Goal: Check status: Check status

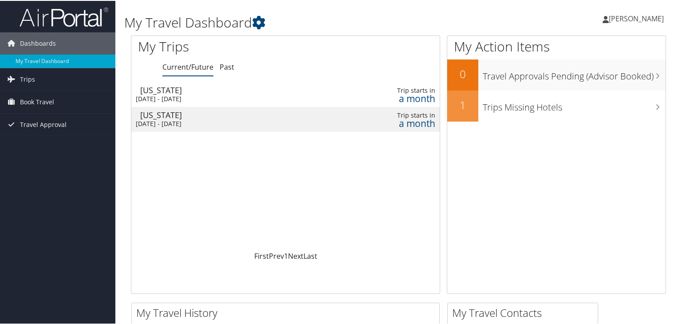
click at [205, 117] on div "[US_STATE]" at bounding box center [238, 114] width 197 height 8
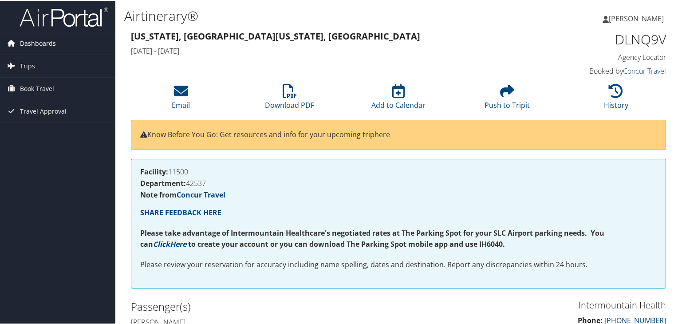
click at [47, 40] on span "Dashboards" at bounding box center [38, 42] width 36 height 22
click at [31, 76] on span "Trips" at bounding box center [27, 78] width 15 height 22
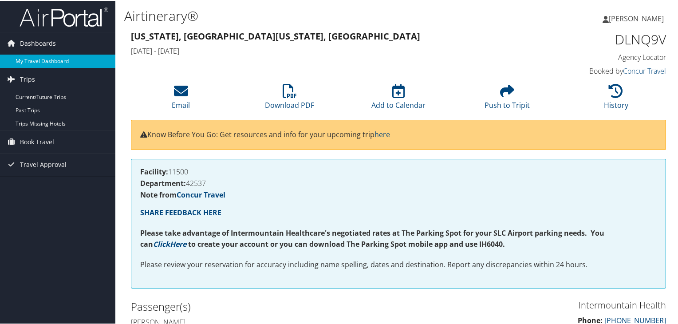
click at [53, 59] on link "My Travel Dashboard" at bounding box center [57, 60] width 115 height 13
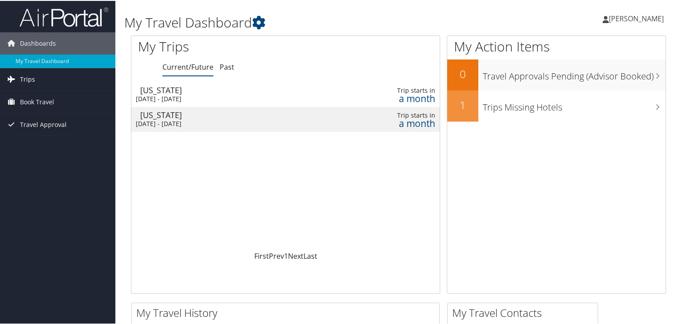
click at [44, 79] on link "Trips" at bounding box center [57, 78] width 115 height 22
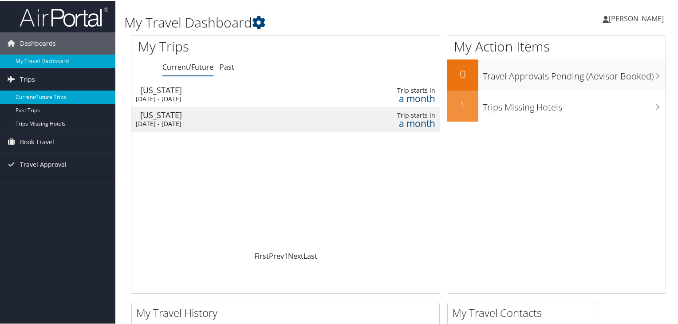
click at [51, 100] on link "Current/Future Trips" at bounding box center [57, 96] width 115 height 13
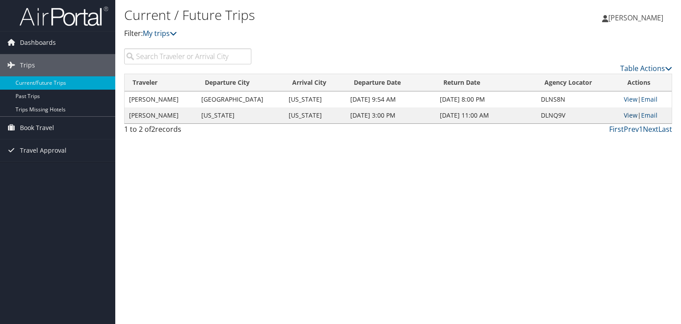
click at [628, 116] on link "View" at bounding box center [631, 115] width 14 height 8
click at [40, 152] on span "Travel Approval" at bounding box center [43, 150] width 47 height 22
click at [49, 151] on span "Travel Approval" at bounding box center [43, 150] width 47 height 22
click at [630, 101] on link "View" at bounding box center [631, 99] width 14 height 8
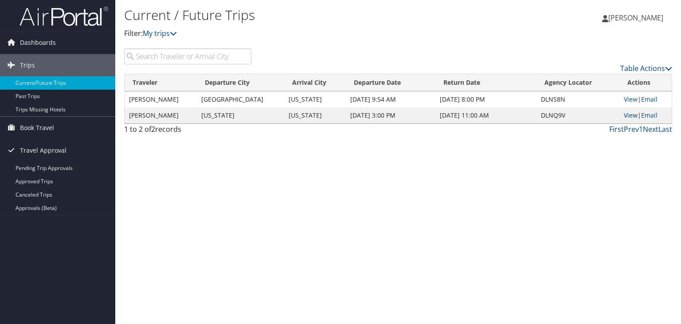
click at [628, 115] on link "View" at bounding box center [631, 115] width 14 height 8
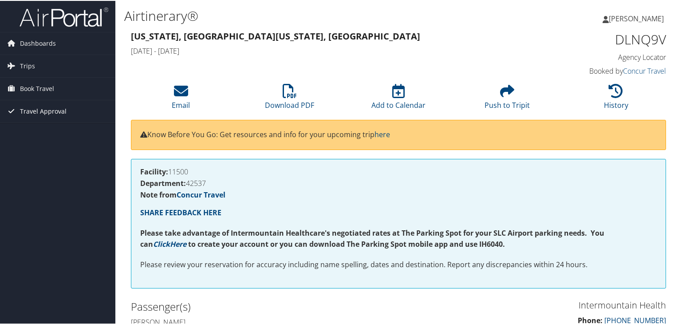
click at [51, 108] on span "Travel Approval" at bounding box center [43, 110] width 47 height 22
click at [31, 64] on span "Trips" at bounding box center [27, 65] width 15 height 22
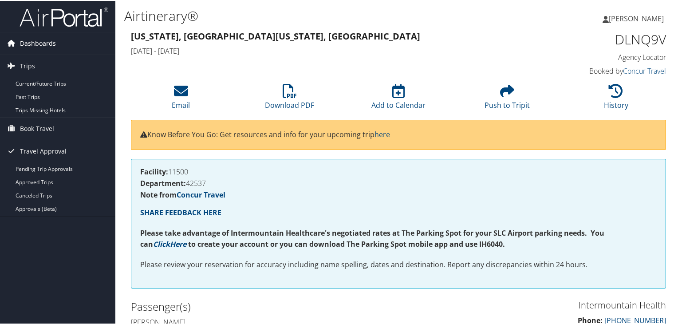
click at [41, 42] on span "Dashboards" at bounding box center [38, 42] width 36 height 22
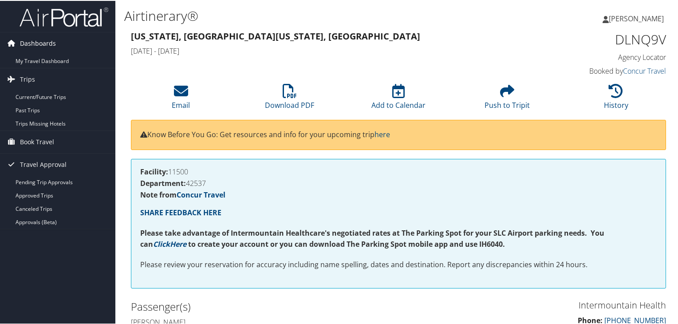
click at [41, 42] on span "Dashboards" at bounding box center [38, 42] width 36 height 22
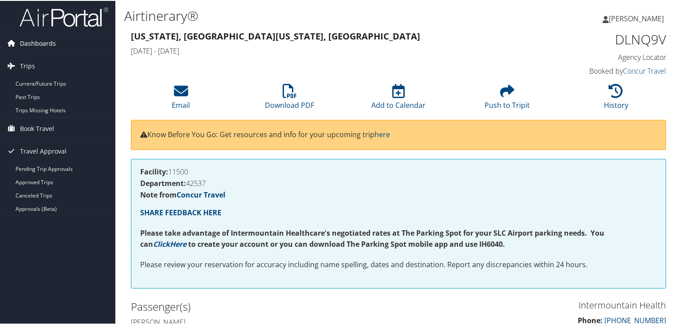
click at [41, 42] on span "Dashboards" at bounding box center [38, 42] width 36 height 22
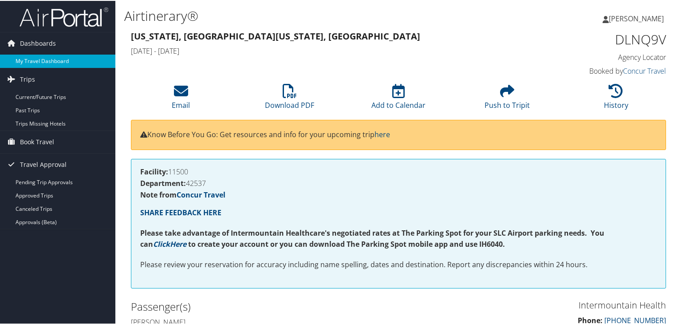
click at [40, 57] on link "My Travel Dashboard" at bounding box center [57, 60] width 115 height 13
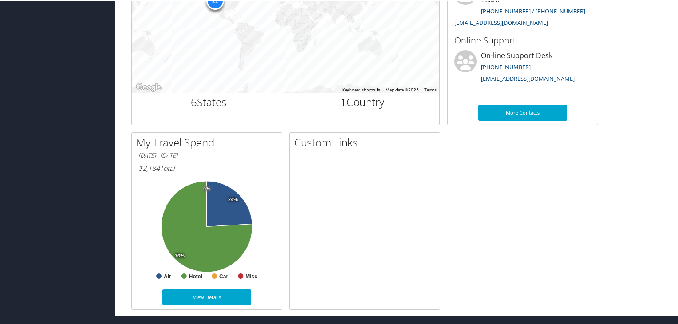
scroll to position [354, 0]
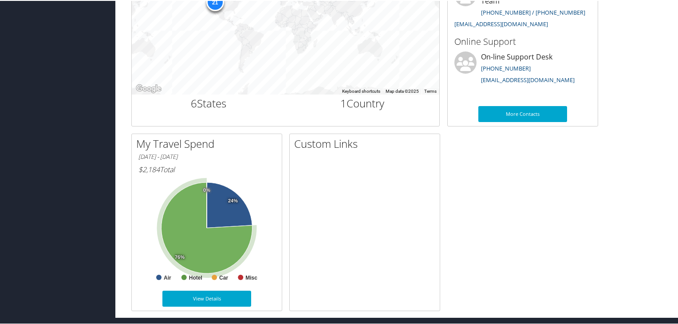
click at [190, 212] on icon at bounding box center [206, 226] width 91 height 91
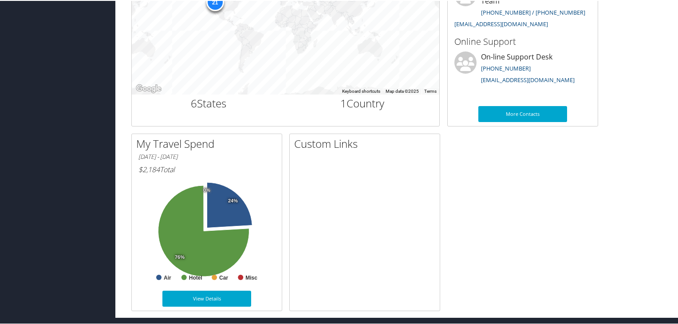
click at [518, 219] on div "My Travel History Small Medium Large To navigate the map with touch gestures do…" at bounding box center [398, 129] width 548 height 362
click at [309, 169] on div at bounding box center [365, 242] width 150 height 166
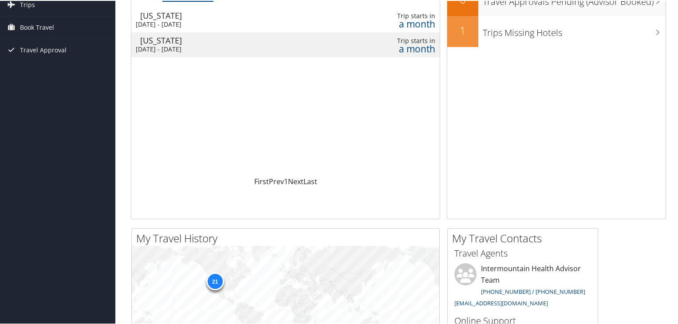
scroll to position [0, 0]
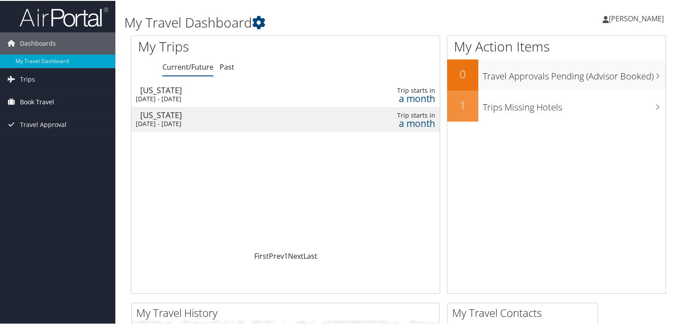
click at [35, 101] on span "Book Travel" at bounding box center [37, 101] width 34 height 22
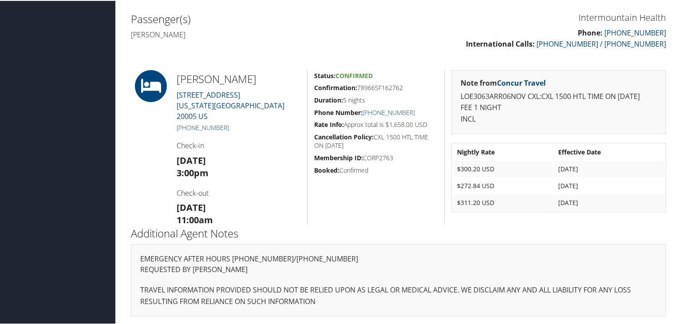
scroll to position [286, 0]
